Goal: Task Accomplishment & Management: Use online tool/utility

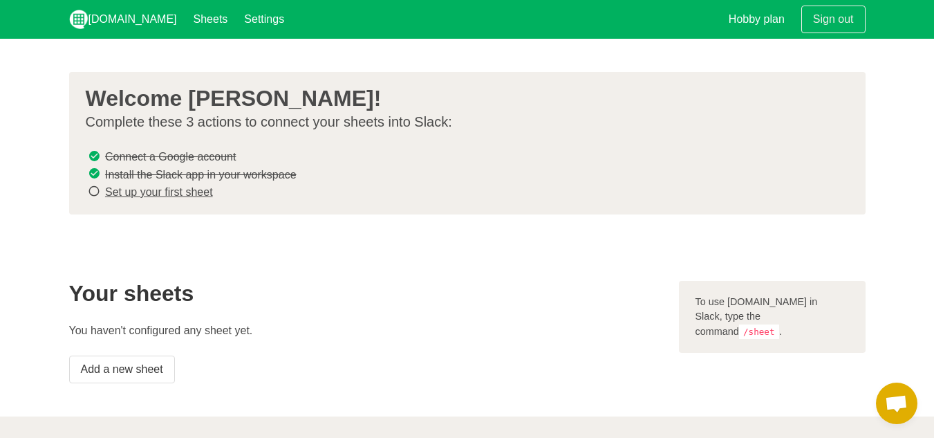
click at [171, 192] on link "Set up your first sheet" at bounding box center [159, 192] width 108 height 12
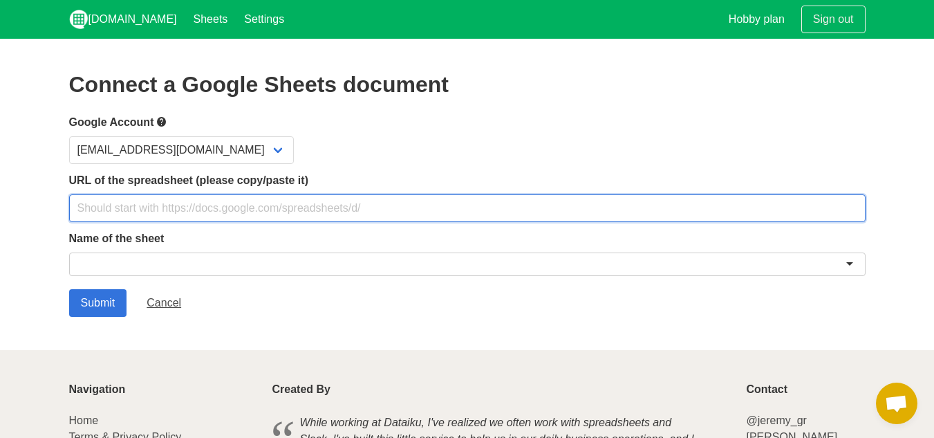
click at [163, 212] on input "text" at bounding box center [467, 208] width 797 height 28
paste input "[URL][DOMAIN_NAME]"
type input "[URL][DOMAIN_NAME]"
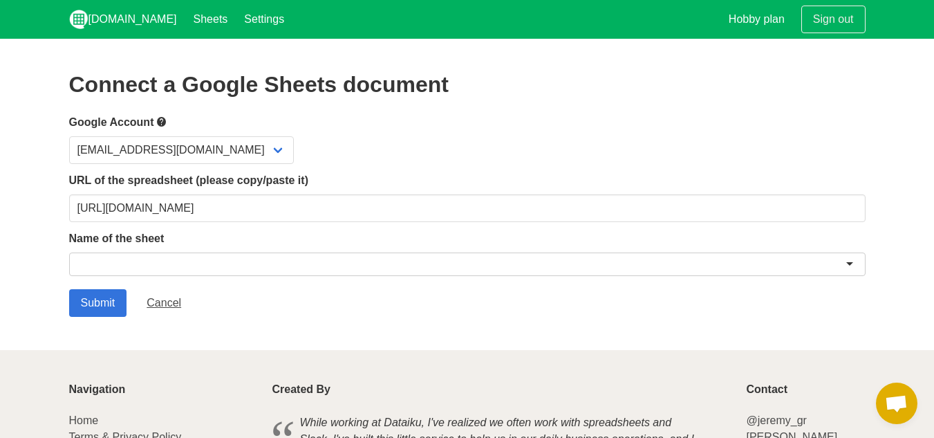
click at [147, 264] on div at bounding box center [467, 264] width 797 height 24
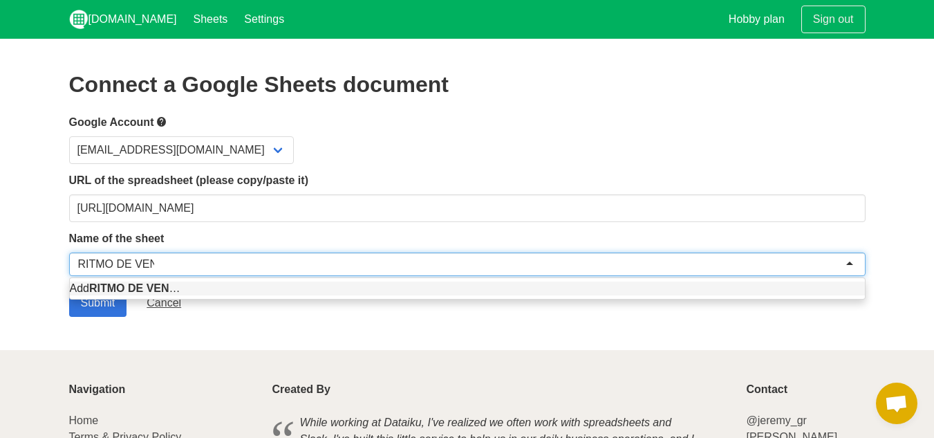
type input "RITMO DE VENDA"
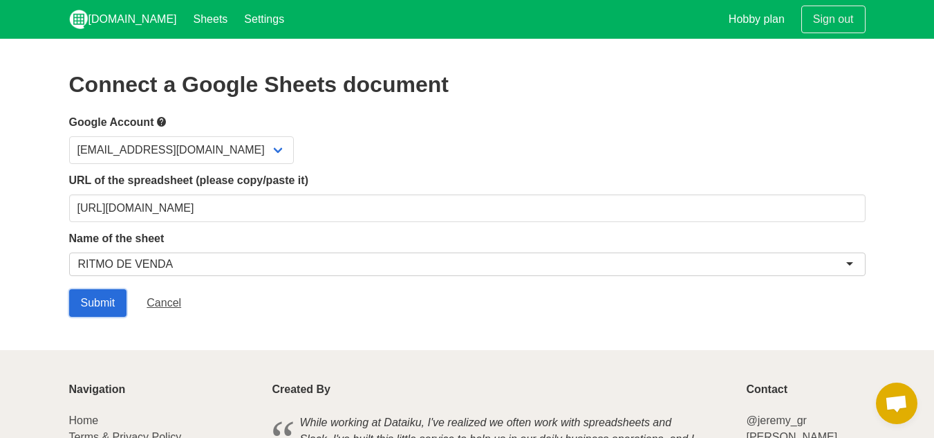
click at [97, 298] on input "Submit" at bounding box center [98, 303] width 58 height 28
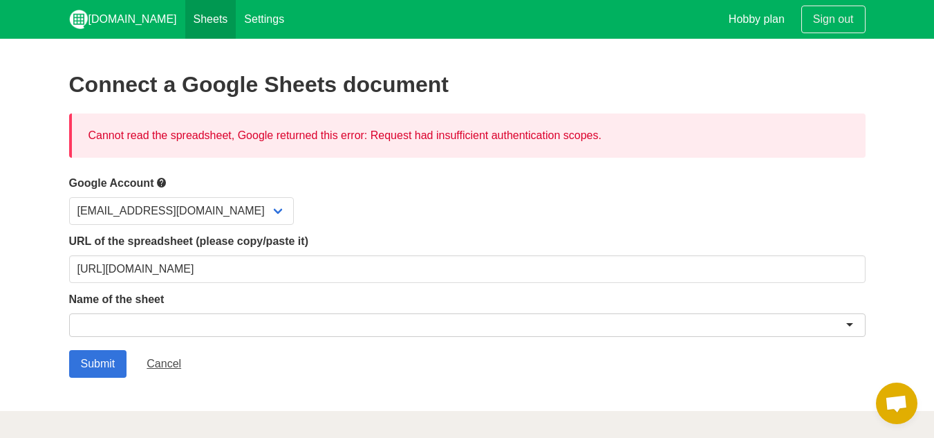
click at [185, 23] on link "Sheets" at bounding box center [210, 19] width 51 height 39
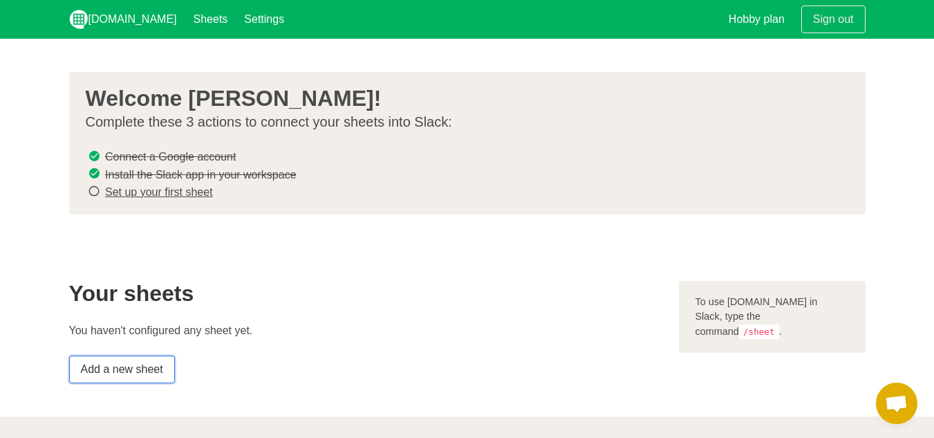
click at [156, 370] on link "Add a new sheet" at bounding box center [122, 369] width 106 height 28
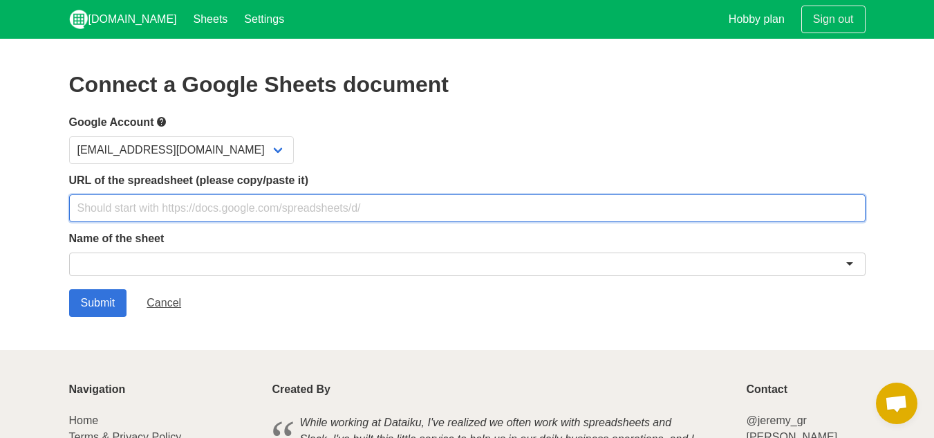
click at [226, 219] on input "text" at bounding box center [467, 208] width 797 height 28
type input "https://docs.google.com/spreadsheets/d/1J4t-lkn_iP63t904XLjAw_9lFlNqYmi1bTe6lD2…"
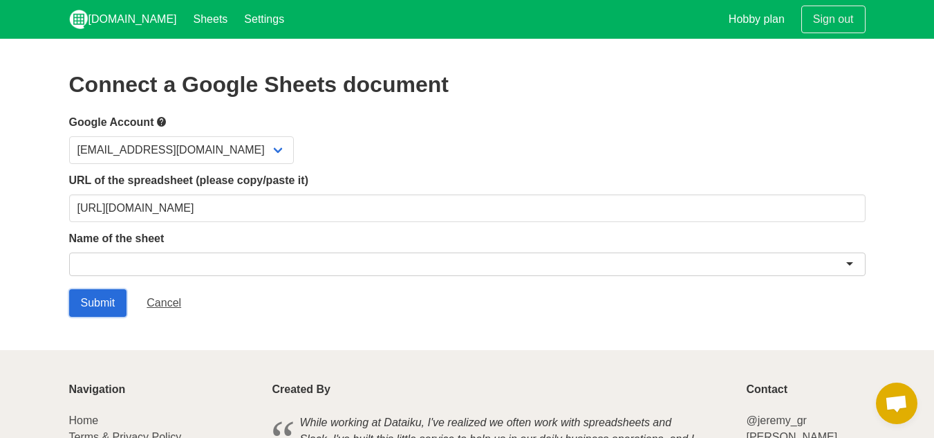
click at [102, 295] on input "Submit" at bounding box center [98, 303] width 58 height 28
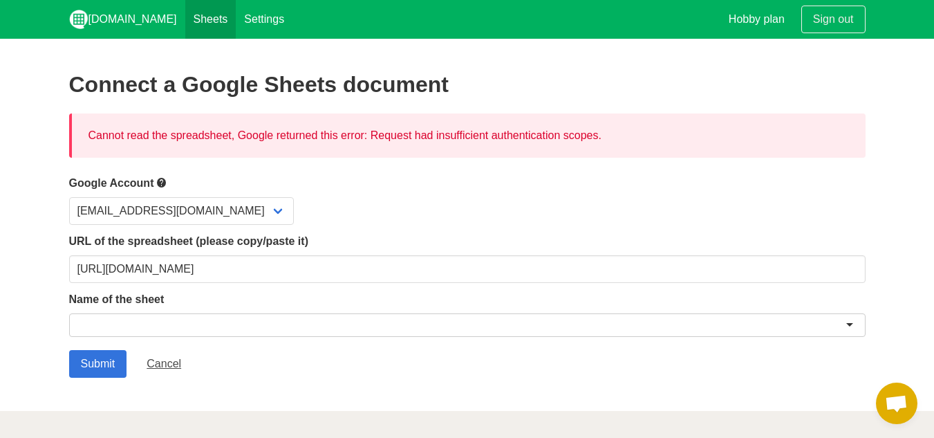
click at [196, 23] on link "Sheets" at bounding box center [210, 19] width 51 height 39
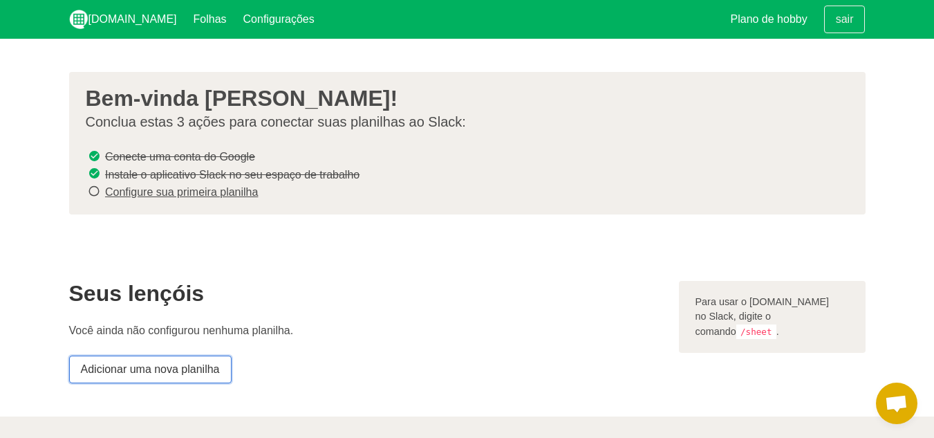
click at [178, 375] on font "Adicionar uma nova planilha" at bounding box center [150, 369] width 139 height 17
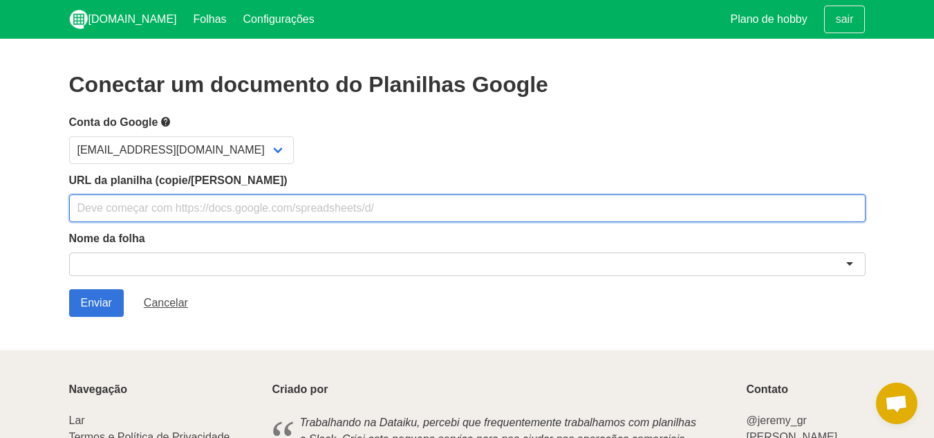
click at [136, 196] on input "text" at bounding box center [467, 208] width 797 height 28
paste input "[URL][DOMAIN_NAME]"
type input "[URL][DOMAIN_NAME]"
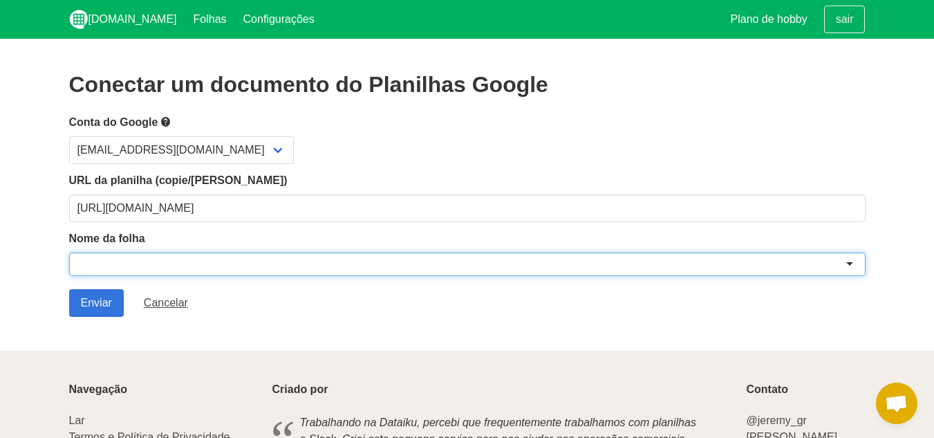
click at [155, 254] on div at bounding box center [467, 264] width 797 height 24
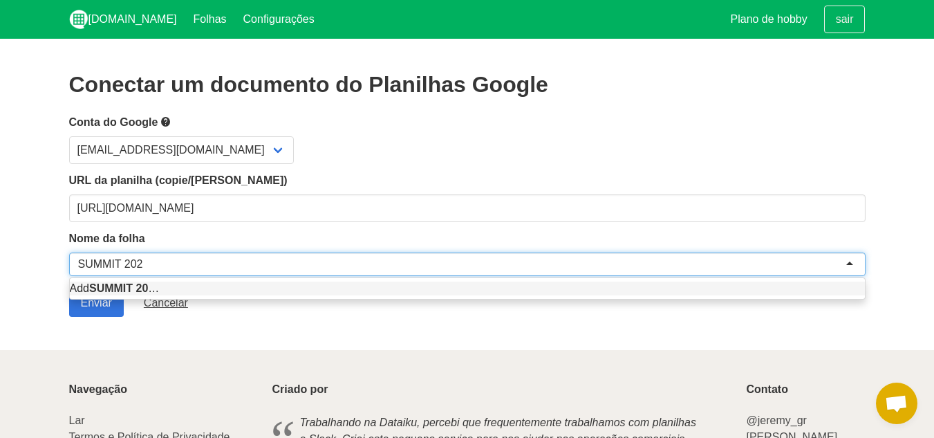
type input "SUMMIT 2025"
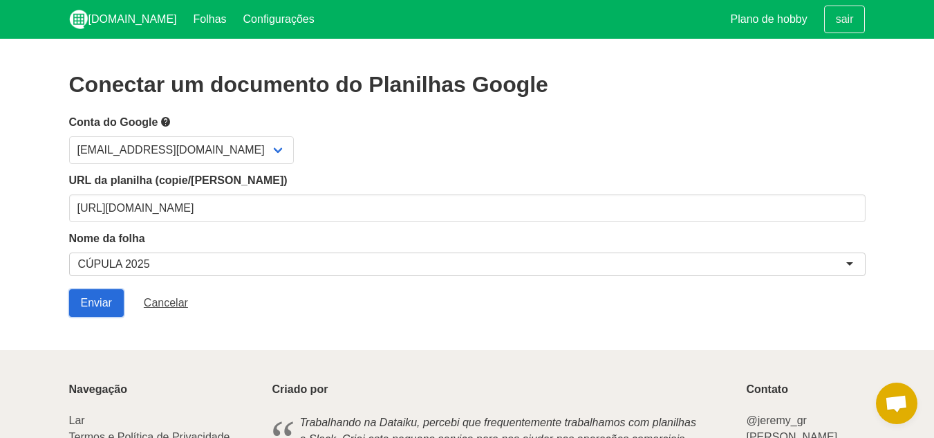
click at [86, 296] on input "Enviar" at bounding box center [96, 303] width 55 height 28
